Goal: Task Accomplishment & Management: Use online tool/utility

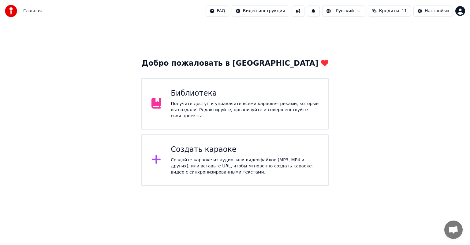
click at [174, 186] on html "Главная FAQ Видео-инструкции Русский Кредиты 11 Настройки Добро пожаловать в Yo…" at bounding box center [235, 93] width 470 height 186
click at [189, 114] on div "Получите доступ и управляйте всеми караоке-треками, которые вы создали. Редакти…" at bounding box center [245, 110] width 148 height 18
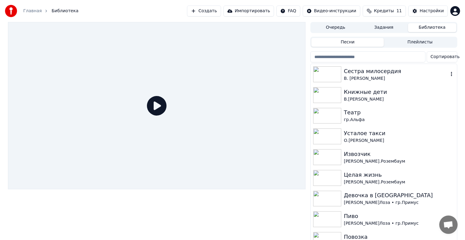
click at [325, 70] on img at bounding box center [327, 74] width 28 height 16
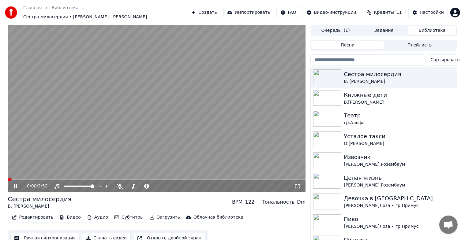
click at [14, 185] on icon at bounding box center [15, 187] width 3 height 4
click at [43, 237] on button "Ручная синхронизация" at bounding box center [44, 238] width 69 height 11
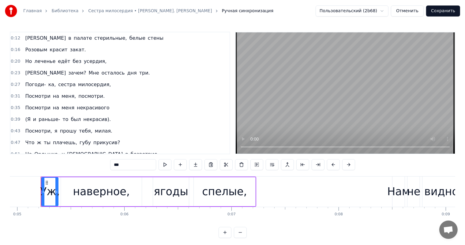
scroll to position [61, 0]
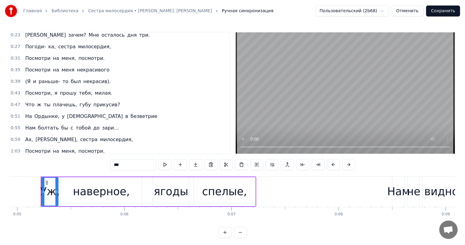
click at [28, 80] on span "(Я" at bounding box center [27, 81] width 6 height 7
type input "**"
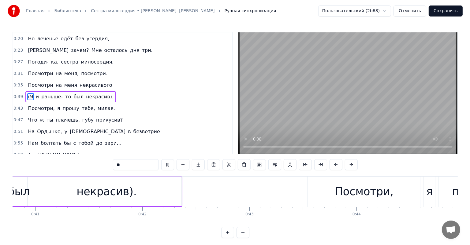
scroll to position [0, 4378]
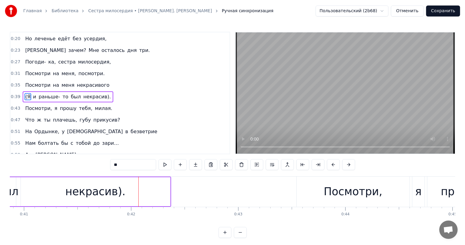
click at [414, 13] on button "Отменить" at bounding box center [407, 11] width 33 height 11
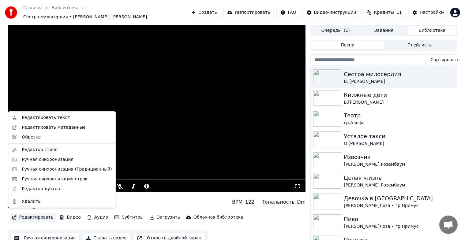
click at [27, 214] on button "Редактировать" at bounding box center [32, 217] width 47 height 9
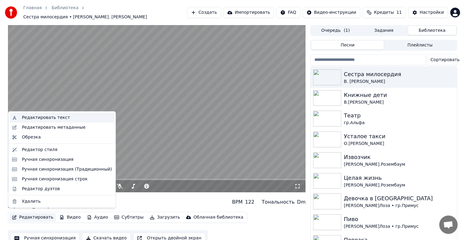
click at [43, 119] on div "Редактировать текст" at bounding box center [46, 118] width 48 height 6
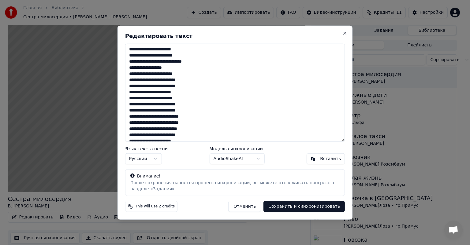
scroll to position [31, 0]
click at [347, 31] on button "Close" at bounding box center [345, 33] width 5 height 5
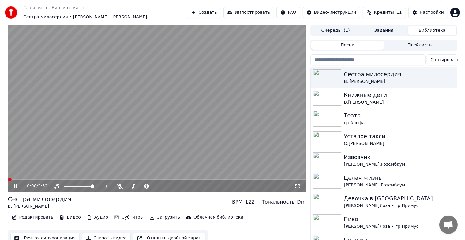
click at [17, 184] on icon at bounding box center [20, 186] width 14 height 5
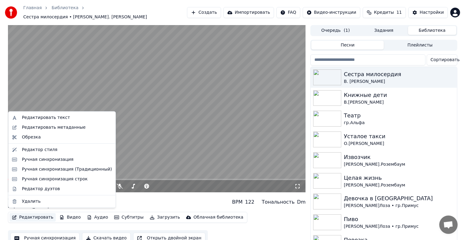
click at [35, 216] on button "Редактировать" at bounding box center [32, 217] width 47 height 9
click at [43, 121] on div "Редактировать текст" at bounding box center [46, 118] width 48 height 6
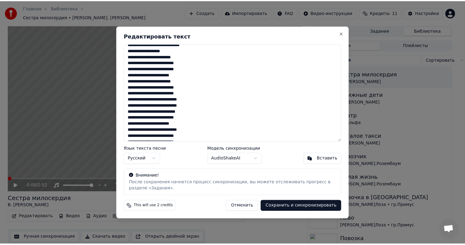
scroll to position [0, 0]
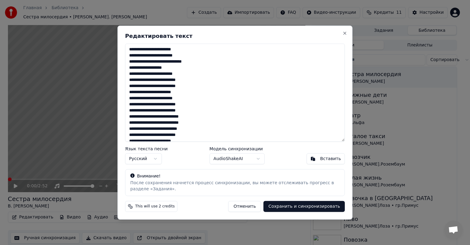
click at [155, 75] on textarea "**********" at bounding box center [235, 93] width 220 height 98
type textarea "**********"
click at [309, 209] on button "Сохранить и синхронизировать" at bounding box center [304, 206] width 81 height 11
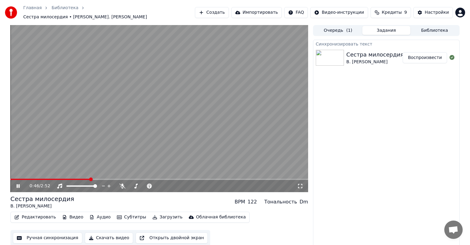
drag, startPoint x: 21, startPoint y: 185, endPoint x: 18, endPoint y: 185, distance: 3.4
click at [18, 185] on icon at bounding box center [22, 186] width 14 height 5
click at [39, 233] on button "Ручная синхронизация" at bounding box center [47, 238] width 69 height 11
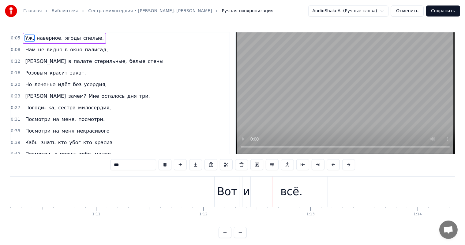
scroll to position [0, 7729]
click at [65, 188] on div "всё." at bounding box center [82, 192] width 72 height 30
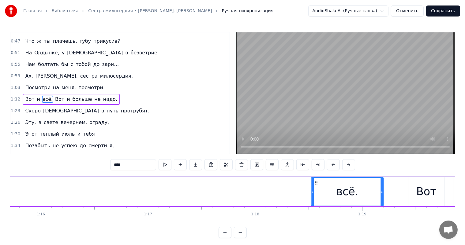
scroll to position [0, 8111]
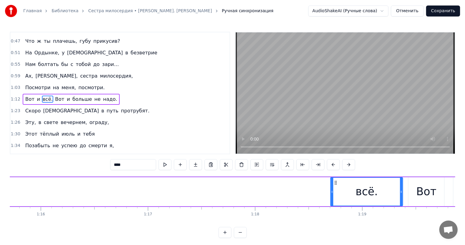
drag, startPoint x: 51, startPoint y: 183, endPoint x: 335, endPoint y: 181, distance: 284.4
click at [335, 181] on icon at bounding box center [335, 183] width 5 height 5
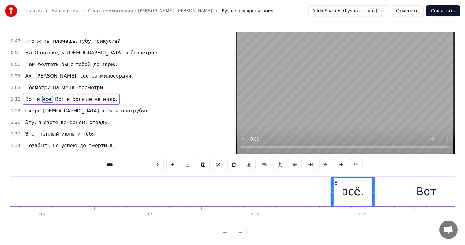
drag, startPoint x: 402, startPoint y: 194, endPoint x: 373, endPoint y: 197, distance: 28.4
click at [373, 197] on div at bounding box center [373, 192] width 2 height 28
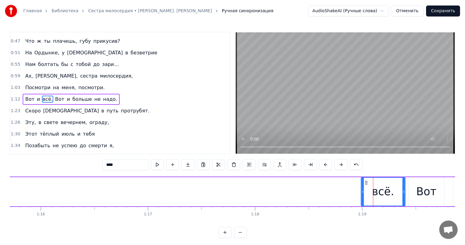
drag, startPoint x: 335, startPoint y: 183, endPoint x: 318, endPoint y: 213, distance: 34.5
click at [365, 185] on div "всё." at bounding box center [382, 192] width 43 height 28
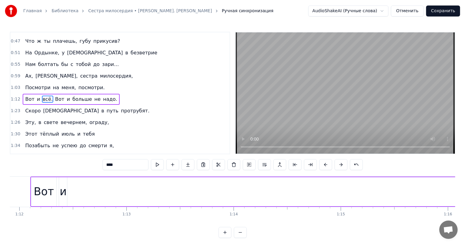
scroll to position [0, 7559]
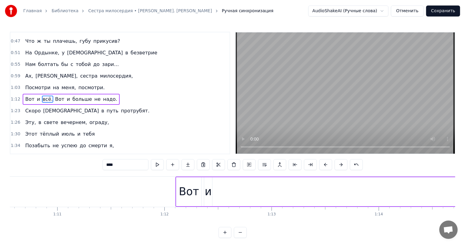
click at [205, 195] on div "и" at bounding box center [208, 192] width 7 height 16
type input "*"
drag, startPoint x: 211, startPoint y: 183, endPoint x: 215, endPoint y: 184, distance: 4.9
click at [215, 184] on div at bounding box center [215, 192] width 2 height 28
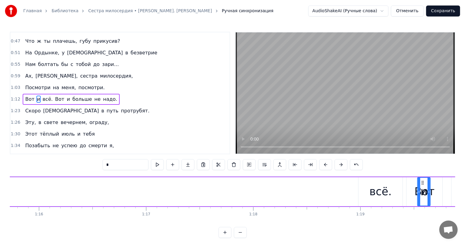
scroll to position [0, 8121]
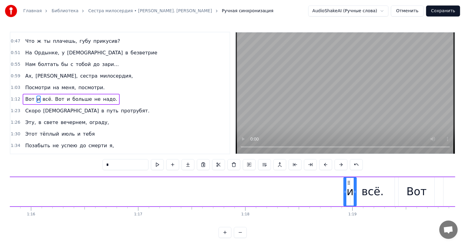
drag, startPoint x: 209, startPoint y: 183, endPoint x: 348, endPoint y: 192, distance: 139.8
click at [348, 192] on div "и" at bounding box center [350, 192] width 12 height 28
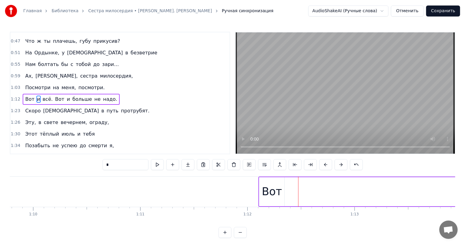
scroll to position [0, 7559]
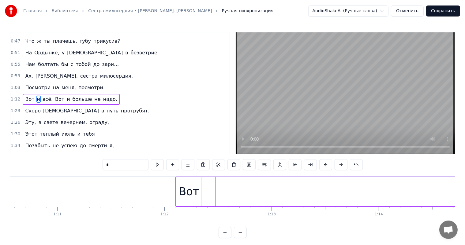
click at [192, 196] on div "Вот" at bounding box center [189, 192] width 20 height 16
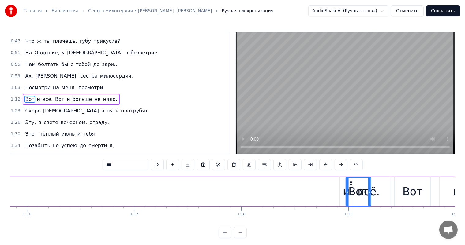
scroll to position [0, 8126]
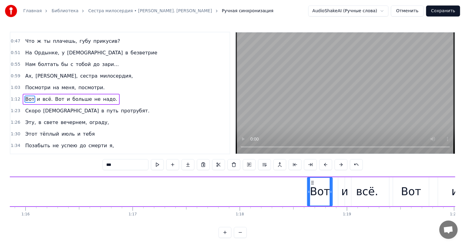
drag, startPoint x: 183, startPoint y: 183, endPoint x: 314, endPoint y: 176, distance: 131.2
click at [314, 176] on div "0:05 Уж, наверное, ягоды спелые, 0:08 Нам не видно в окно палисад, 0:12 А в пал…" at bounding box center [232, 135] width 445 height 207
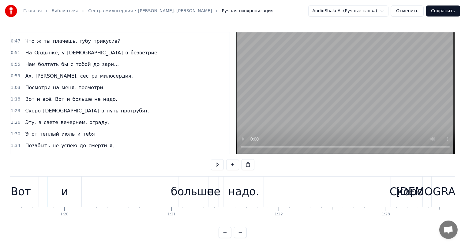
scroll to position [0, 8223]
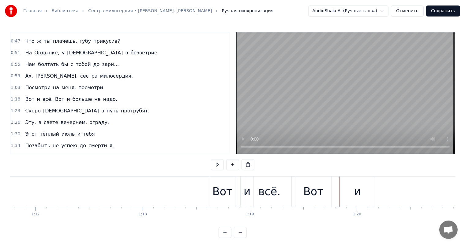
click at [352, 196] on div "и" at bounding box center [357, 192] width 34 height 30
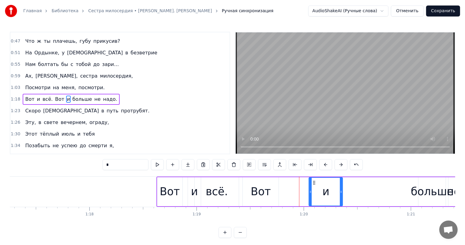
scroll to position [0, 8278]
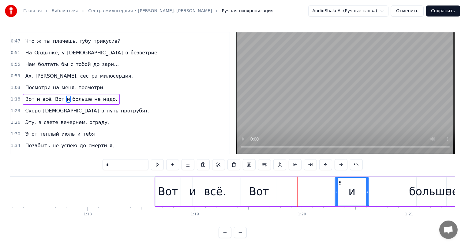
drag, startPoint x: 347, startPoint y: 184, endPoint x: 341, endPoint y: 198, distance: 15.6
click at [341, 198] on div "и" at bounding box center [351, 192] width 33 height 28
click at [262, 187] on div "Вот" at bounding box center [259, 192] width 20 height 16
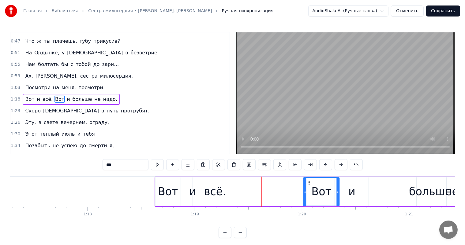
drag, startPoint x: 245, startPoint y: 181, endPoint x: 213, endPoint y: 189, distance: 32.8
click at [307, 189] on div "Вот" at bounding box center [321, 192] width 35 height 28
click at [214, 188] on div "всё." at bounding box center [215, 192] width 22 height 16
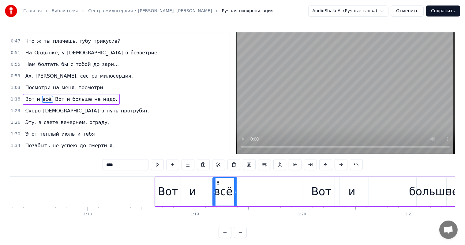
drag, startPoint x: 194, startPoint y: 190, endPoint x: 214, endPoint y: 189, distance: 19.9
click at [214, 190] on icon at bounding box center [214, 192] width 2 height 5
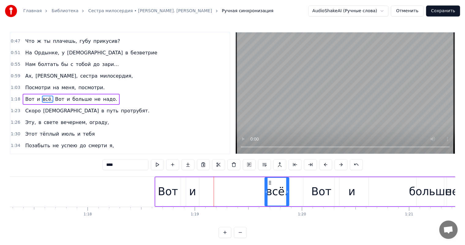
drag, startPoint x: 217, startPoint y: 183, endPoint x: 195, endPoint y: 188, distance: 22.8
click at [267, 188] on div "всё." at bounding box center [277, 192] width 24 height 28
click at [195, 188] on div "и" at bounding box center [192, 192] width 7 height 16
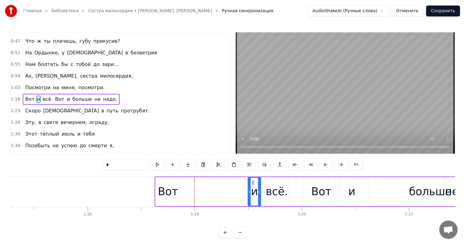
drag, startPoint x: 190, startPoint y: 182, endPoint x: 234, endPoint y: 186, distance: 43.9
click at [253, 185] on icon at bounding box center [253, 183] width 5 height 5
click at [172, 194] on div "Вот" at bounding box center [168, 192] width 20 height 16
type input "***"
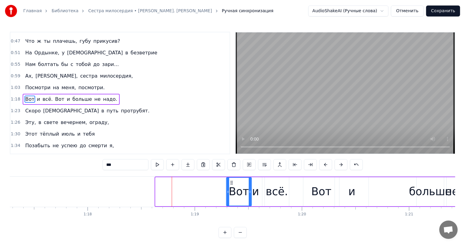
drag, startPoint x: 160, startPoint y: 182, endPoint x: 231, endPoint y: 189, distance: 71.1
click at [231, 189] on div "Вот" at bounding box center [238, 192] width 24 height 28
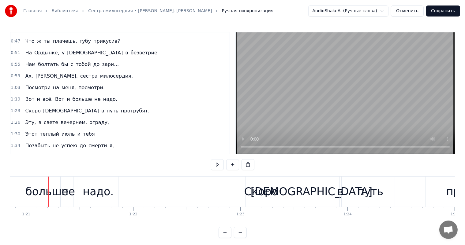
scroll to position [0, 8669]
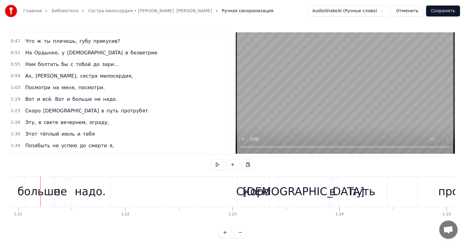
drag, startPoint x: 228, startPoint y: 228, endPoint x: 225, endPoint y: 225, distance: 4.1
click at [220, 226] on div "0:05 Уж, наверное, ягоды спелые, 0:08 Нам не видно в окно палисад, 0:12 А в пал…" at bounding box center [232, 135] width 445 height 207
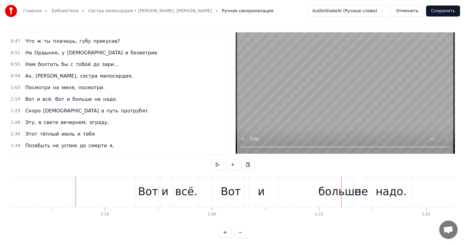
scroll to position [0, 8337]
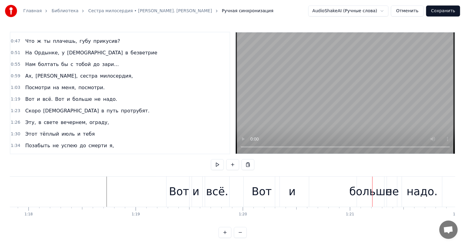
click at [296, 197] on div "и" at bounding box center [292, 192] width 34 height 30
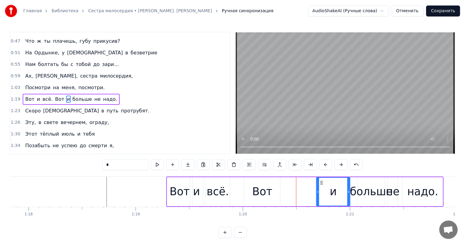
drag, startPoint x: 281, startPoint y: 183, endPoint x: 306, endPoint y: 197, distance: 28.7
click at [319, 182] on icon at bounding box center [321, 183] width 5 height 5
click at [317, 189] on div "и" at bounding box center [332, 192] width 31 height 29
click at [267, 193] on div "Вот" at bounding box center [262, 192] width 20 height 16
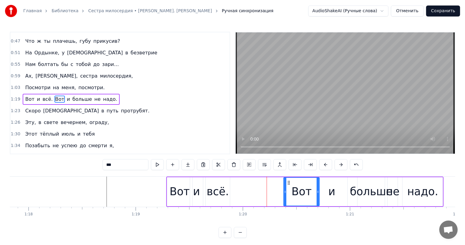
drag, startPoint x: 251, startPoint y: 182, endPoint x: 253, endPoint y: 195, distance: 13.6
click at [290, 187] on div "Вот" at bounding box center [301, 192] width 35 height 28
click at [212, 189] on div "всё." at bounding box center [218, 192] width 22 height 16
type input "****"
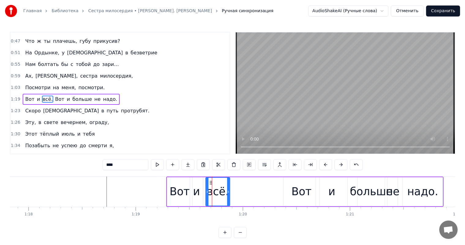
drag, startPoint x: 212, startPoint y: 181, endPoint x: 222, endPoint y: 181, distance: 10.1
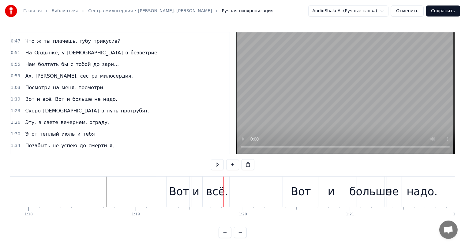
click at [209, 183] on div "всё." at bounding box center [217, 192] width 24 height 30
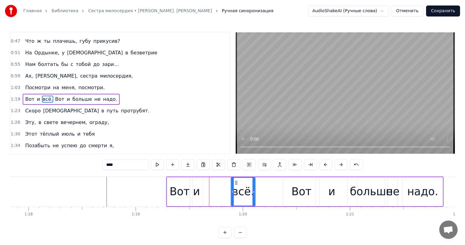
drag, startPoint x: 211, startPoint y: 182, endPoint x: 236, endPoint y: 183, distance: 25.4
click at [236, 183] on icon at bounding box center [236, 183] width 5 height 5
click at [195, 194] on div "и" at bounding box center [196, 192] width 7 height 16
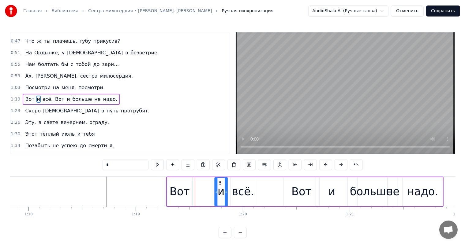
drag, startPoint x: 194, startPoint y: 182, endPoint x: 217, endPoint y: 182, distance: 23.6
click at [217, 182] on icon at bounding box center [219, 183] width 5 height 5
click at [176, 192] on div "Вот" at bounding box center [180, 192] width 20 height 16
type input "***"
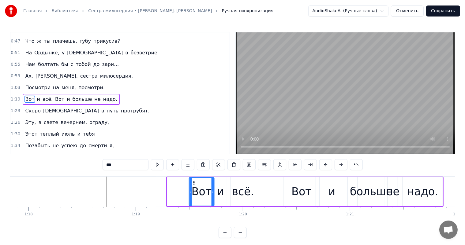
drag, startPoint x: 174, startPoint y: 184, endPoint x: 180, endPoint y: 180, distance: 7.4
click at [192, 183] on icon at bounding box center [194, 183] width 5 height 5
drag, startPoint x: 91, startPoint y: 189, endPoint x: 125, endPoint y: 167, distance: 39.9
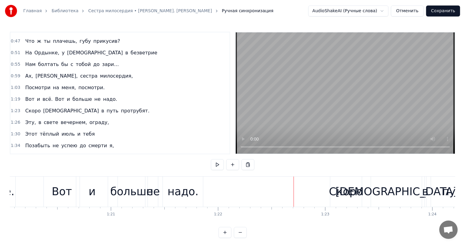
scroll to position [0, 8545]
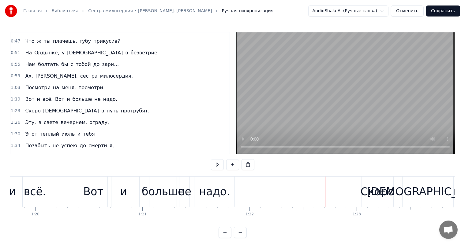
click at [165, 189] on div "больше" at bounding box center [163, 192] width 43 height 16
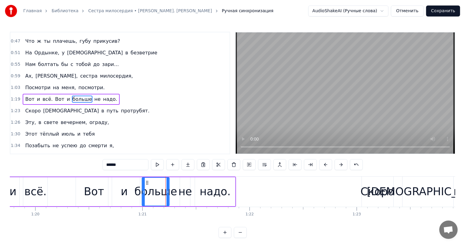
drag, startPoint x: 155, startPoint y: 183, endPoint x: 149, endPoint y: 182, distance: 5.5
click at [149, 182] on icon at bounding box center [147, 183] width 5 height 5
drag, startPoint x: 144, startPoint y: 189, endPoint x: 130, endPoint y: 191, distance: 14.2
click at [130, 191] on div at bounding box center [129, 192] width 2 height 28
click at [120, 196] on div "и" at bounding box center [124, 192] width 32 height 29
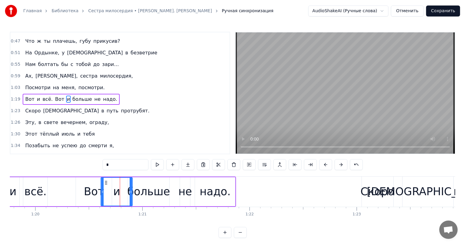
drag, startPoint x: 112, startPoint y: 182, endPoint x: 106, endPoint y: 182, distance: 6.4
click at [106, 182] on icon at bounding box center [106, 183] width 5 height 5
drag, startPoint x: 131, startPoint y: 192, endPoint x: 119, endPoint y: 195, distance: 12.5
click at [119, 195] on div at bounding box center [119, 192] width 2 height 28
click at [155, 196] on div "больше" at bounding box center [148, 192] width 43 height 16
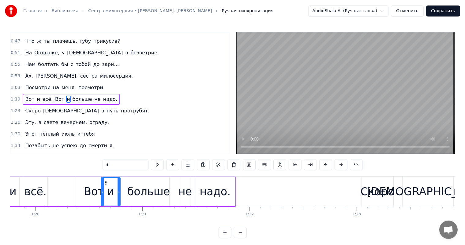
type input "******"
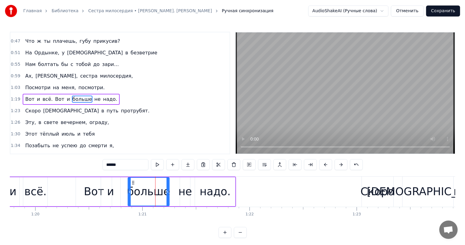
click at [193, 192] on div "Вот и всё. Вот и больше не надо." at bounding box center [107, 192] width 259 height 30
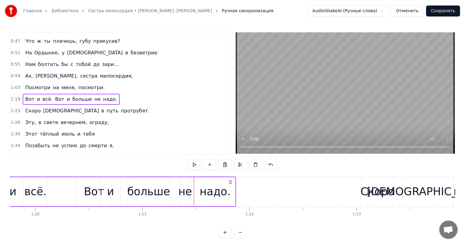
click at [91, 185] on div "Вот" at bounding box center [94, 192] width 20 height 16
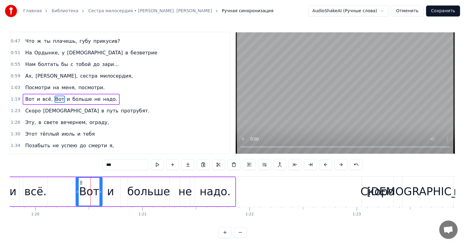
drag, startPoint x: 110, startPoint y: 182, endPoint x: 101, endPoint y: 185, distance: 9.8
click at [101, 185] on div at bounding box center [100, 192] width 2 height 28
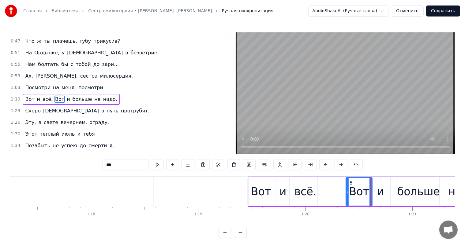
scroll to position [0, 8202]
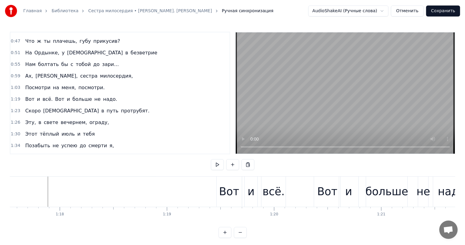
scroll to position [0, 8234]
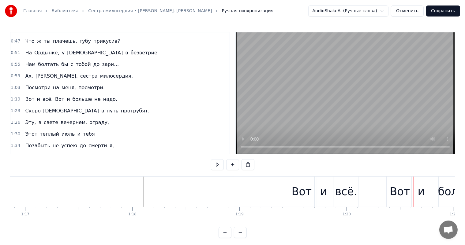
click at [325, 192] on div "и" at bounding box center [323, 192] width 7 height 16
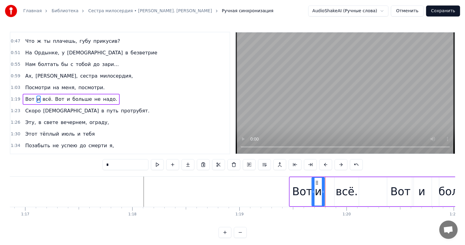
drag, startPoint x: 322, startPoint y: 181, endPoint x: 329, endPoint y: 187, distance: 9.1
click at [316, 183] on icon at bounding box center [316, 183] width 5 height 5
click at [340, 191] on div "всё." at bounding box center [347, 192] width 22 height 16
type input "****"
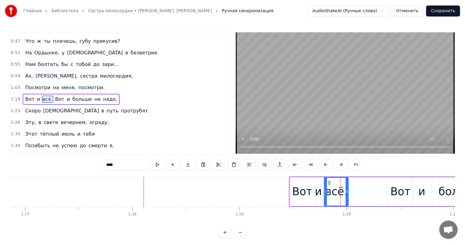
click at [329, 185] on icon at bounding box center [329, 183] width 5 height 5
click at [346, 191] on icon at bounding box center [345, 192] width 2 height 5
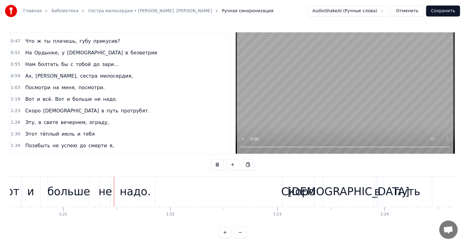
scroll to position [0, 8626]
click at [104, 191] on div "не" at bounding box center [103, 192] width 13 height 16
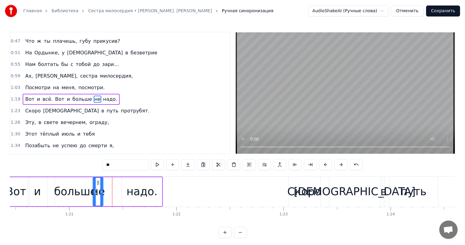
scroll to position [0, 8616]
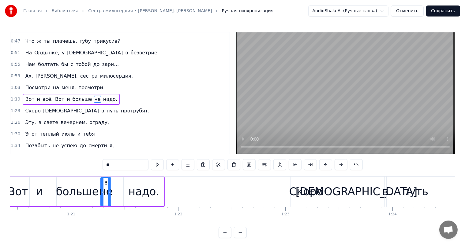
drag, startPoint x: 104, startPoint y: 181, endPoint x: 105, endPoint y: 187, distance: 6.3
click at [105, 187] on div "не" at bounding box center [105, 192] width 9 height 28
click at [83, 190] on div "больше" at bounding box center [77, 192] width 43 height 16
type input "******"
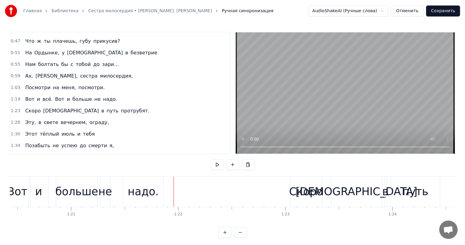
click at [146, 187] on div "надо." at bounding box center [143, 192] width 31 height 16
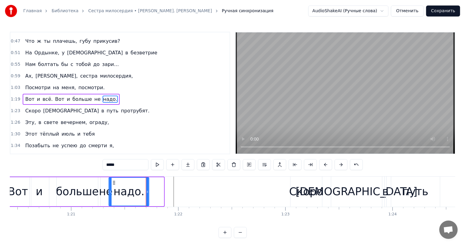
drag, startPoint x: 129, startPoint y: 183, endPoint x: 113, endPoint y: 180, distance: 15.7
click at [113, 180] on div "надо." at bounding box center [128, 192] width 39 height 28
drag, startPoint x: 110, startPoint y: 191, endPoint x: 117, endPoint y: 191, distance: 6.7
click at [117, 191] on icon at bounding box center [116, 192] width 2 height 5
drag, startPoint x: 147, startPoint y: 192, endPoint x: 144, endPoint y: 192, distance: 3.4
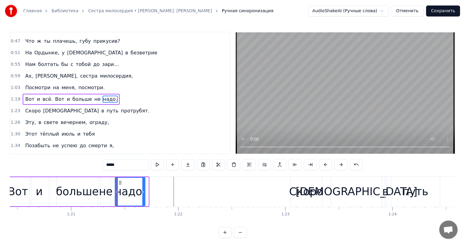
click at [144, 192] on icon at bounding box center [143, 192] width 2 height 5
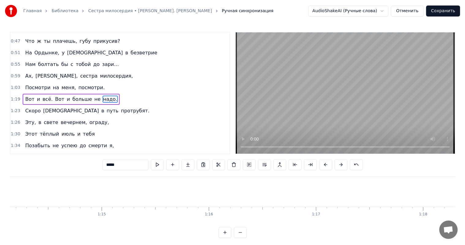
scroll to position [0, 7964]
click at [24, 96] on span "Вот" at bounding box center [29, 99] width 10 height 7
type input "***"
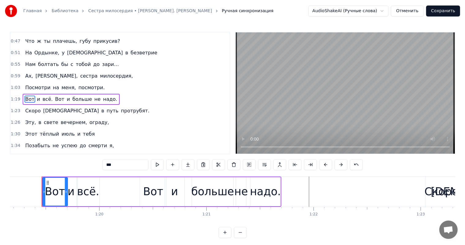
scroll to position [0, 8482]
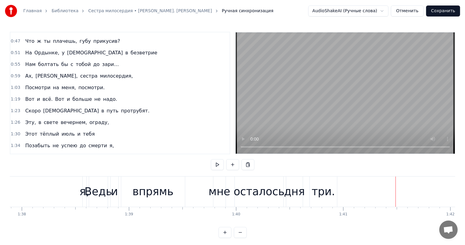
scroll to position [0, 10352]
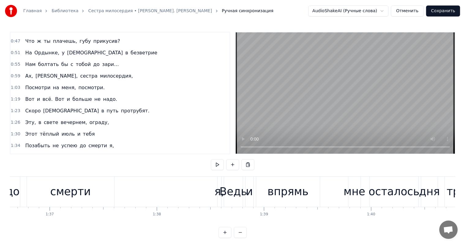
click at [220, 192] on div "я," at bounding box center [220, 192] width 10 height 16
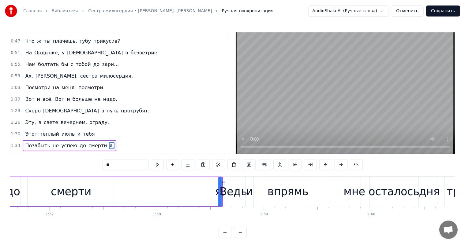
scroll to position [170, 0]
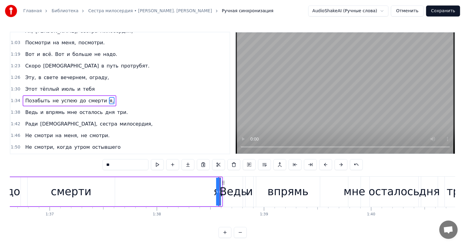
drag, startPoint x: 219, startPoint y: 185, endPoint x: 216, endPoint y: 186, distance: 3.6
click at [216, 186] on div at bounding box center [217, 192] width 2 height 28
drag, startPoint x: 219, startPoint y: 187, endPoint x: 201, endPoint y: 187, distance: 18.1
click at [201, 187] on div at bounding box center [201, 192] width 2 height 28
drag, startPoint x: 204, startPoint y: 182, endPoint x: 100, endPoint y: 186, distance: 104.5
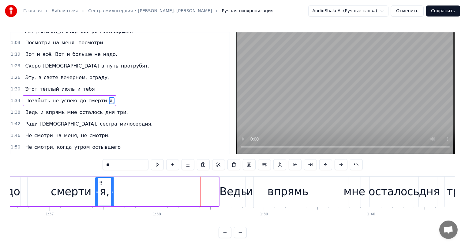
click at [100, 186] on div "я," at bounding box center [105, 192] width 18 height 28
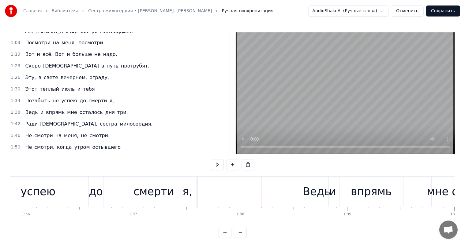
scroll to position [0, 10092]
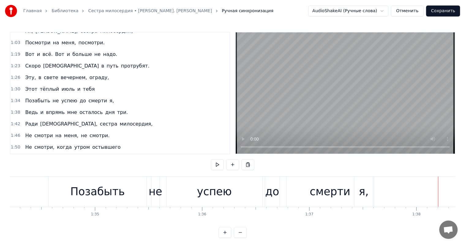
click at [282, 190] on div "Позабыть не успею до смерти я," at bounding box center [211, 192] width 326 height 30
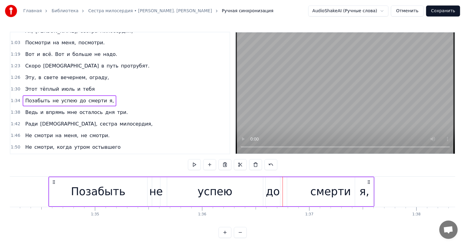
click at [318, 191] on div "смерти" at bounding box center [330, 192] width 41 height 16
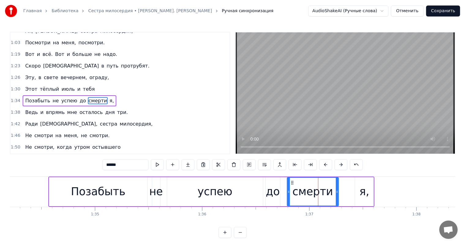
drag, startPoint x: 373, startPoint y: 189, endPoint x: 352, endPoint y: 189, distance: 20.2
click at [339, 192] on div "смерти" at bounding box center [331, 192] width 88 height 29
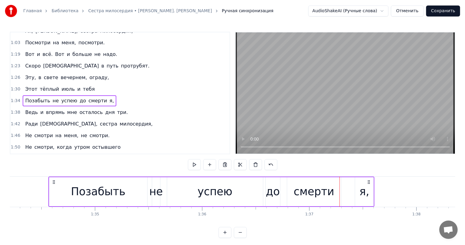
click at [369, 189] on div "я," at bounding box center [364, 192] width 18 height 29
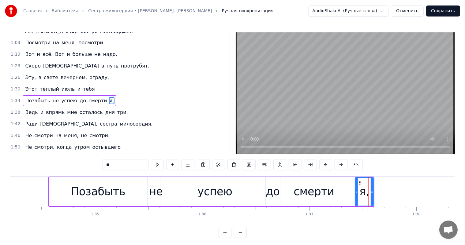
drag, startPoint x: 359, startPoint y: 180, endPoint x: 347, endPoint y: 183, distance: 12.5
click at [347, 183] on div "Позабыть не успею до смерти я," at bounding box center [211, 192] width 326 height 30
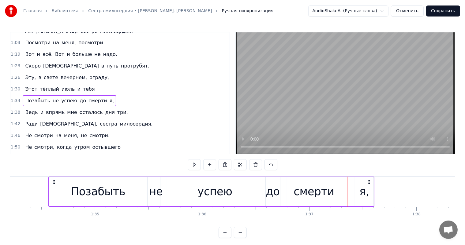
click at [365, 183] on div "я," at bounding box center [364, 192] width 18 height 29
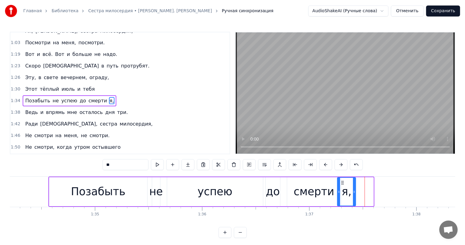
drag, startPoint x: 359, startPoint y: 184, endPoint x: 342, endPoint y: 186, distance: 17.9
click at [342, 186] on div "я," at bounding box center [347, 192] width 18 height 28
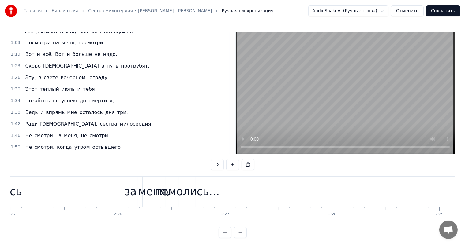
scroll to position [0, 15512]
click at [200, 194] on div "помолись…" at bounding box center [208, 192] width 65 height 16
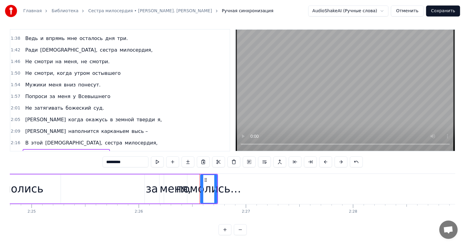
scroll to position [250, 0]
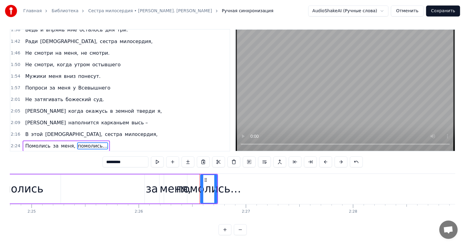
click at [158, 179] on div "за" at bounding box center [152, 189] width 14 height 29
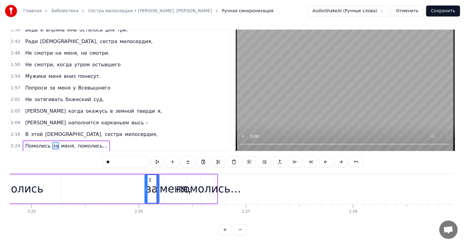
click at [177, 181] on div "меня," at bounding box center [176, 189] width 32 height 16
type input "*****"
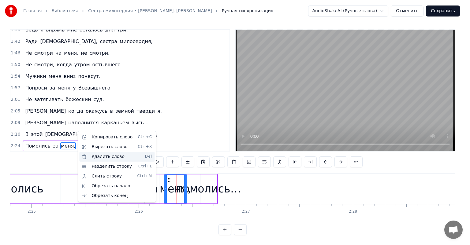
click at [107, 158] on div "Удалить слово Del" at bounding box center [116, 157] width 75 height 10
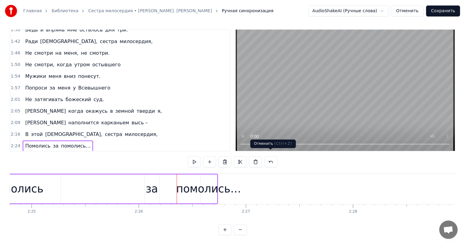
click at [272, 157] on button at bounding box center [270, 162] width 13 height 11
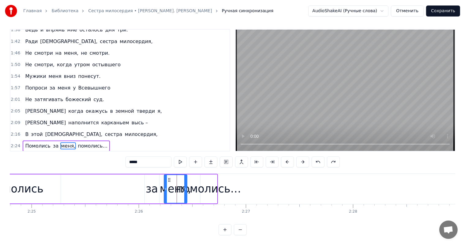
click at [82, 143] on span "помолись…" at bounding box center [92, 146] width 31 height 7
type input "*********"
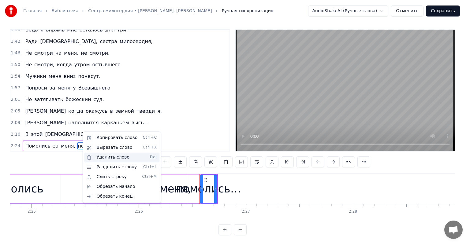
click at [110, 159] on div "Удалить слово Del" at bounding box center [121, 158] width 75 height 10
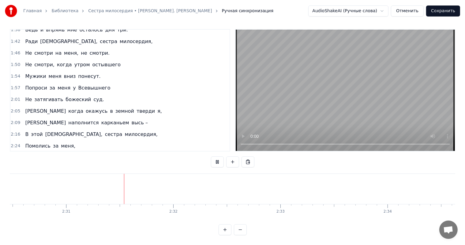
scroll to position [0, 16149]
click at [440, 13] on button "Сохранить" at bounding box center [443, 11] width 34 height 11
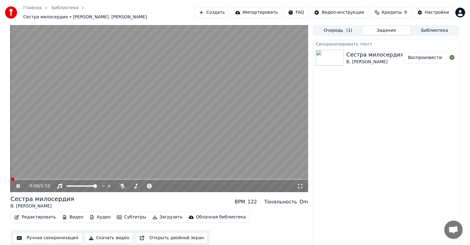
click at [17, 185] on icon at bounding box center [18, 187] width 3 height 4
click at [50, 234] on button "Ручная синхронизация" at bounding box center [47, 238] width 69 height 11
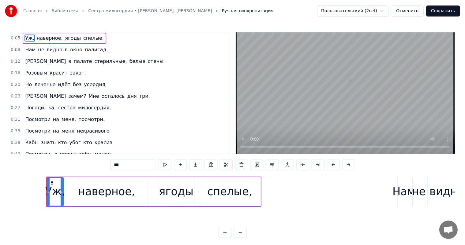
scroll to position [0, 528]
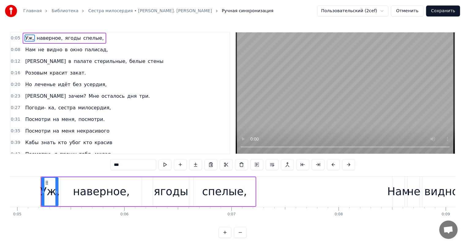
click at [241, 147] on video at bounding box center [345, 93] width 219 height 122
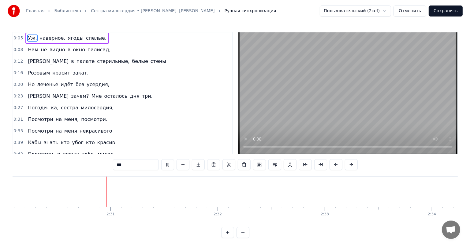
scroll to position [0, 16090]
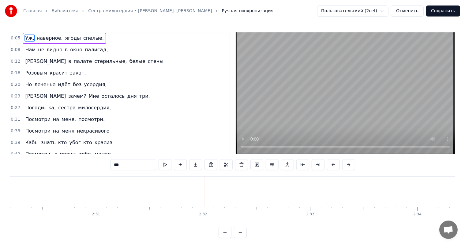
click at [443, 11] on button "Сохранить" at bounding box center [443, 11] width 34 height 11
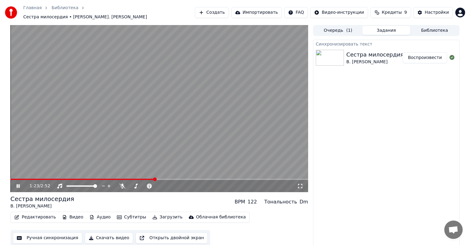
click at [18, 184] on icon at bounding box center [22, 186] width 14 height 5
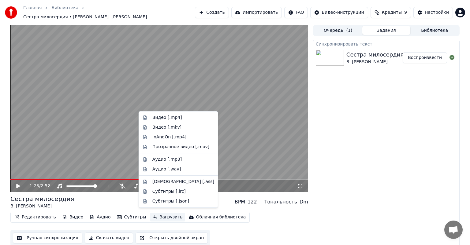
click at [159, 214] on button "Загрузить" at bounding box center [167, 217] width 35 height 9
click at [168, 118] on div "Видео [.mp4]" at bounding box center [167, 118] width 30 height 6
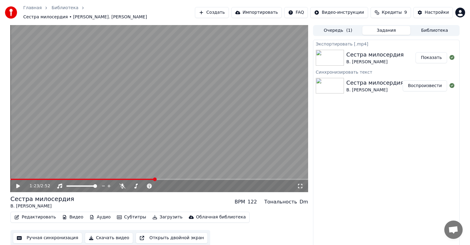
click at [168, 118] on video at bounding box center [159, 108] width 298 height 167
click at [439, 57] on button "Показать" at bounding box center [432, 57] width 32 height 11
